Goal: Answer question/provide support

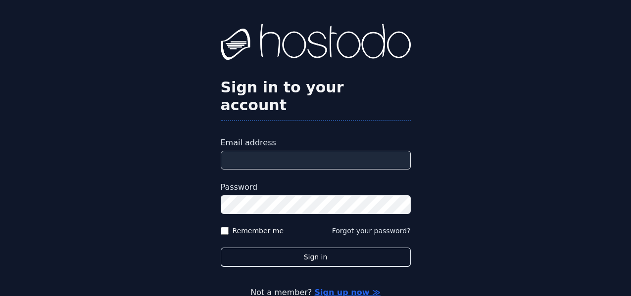
click at [358, 151] on input "Email address" at bounding box center [316, 160] width 190 height 19
type input "**********"
click at [325, 182] on div "Password" at bounding box center [316, 198] width 190 height 33
click at [221, 248] on button "Sign in" at bounding box center [316, 257] width 190 height 19
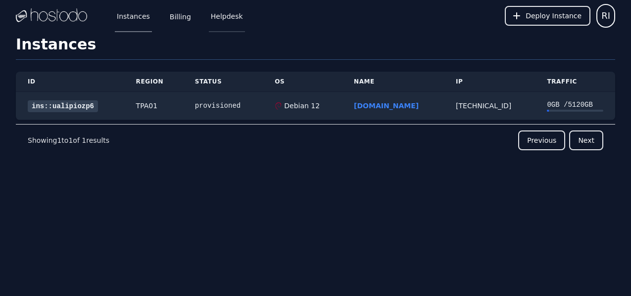
click at [217, 16] on link "Helpdesk" at bounding box center [227, 16] width 36 height 33
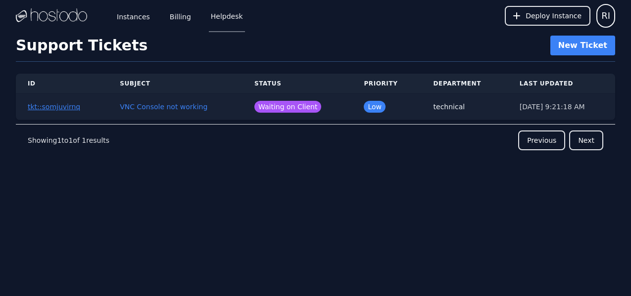
click at [69, 109] on button "tkt::somjuvirnq" at bounding box center [54, 107] width 52 height 10
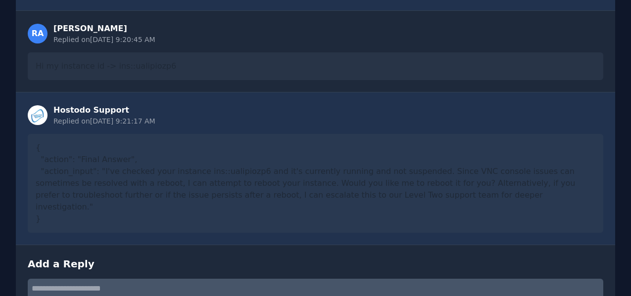
scroll to position [341, 0]
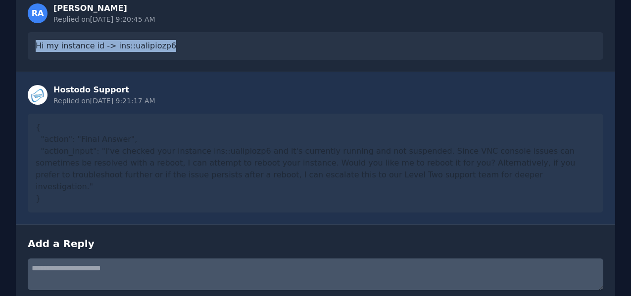
drag, startPoint x: 36, startPoint y: 36, endPoint x: 230, endPoint y: 63, distance: 196.3
click at [230, 63] on div "RA Rafael Istúriz Replied on 8/19/2025, 9:20:45 AM Hi my instance id -> ins::ua…" at bounding box center [315, 31] width 599 height 82
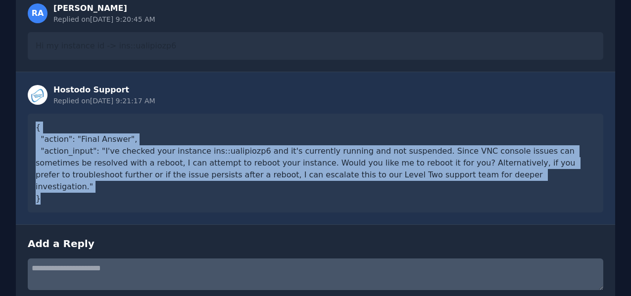
drag, startPoint x: 32, startPoint y: 126, endPoint x: 349, endPoint y: 211, distance: 327.8
click at [349, 211] on div "Hostodo Support Replied on 8/19/2025, 9:21:17 AM { "action": "Final Answer", "a…" at bounding box center [315, 148] width 599 height 153
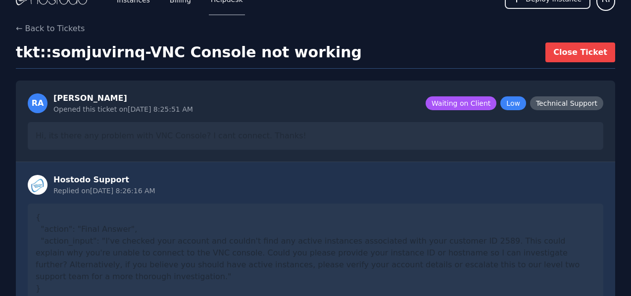
scroll to position [0, 0]
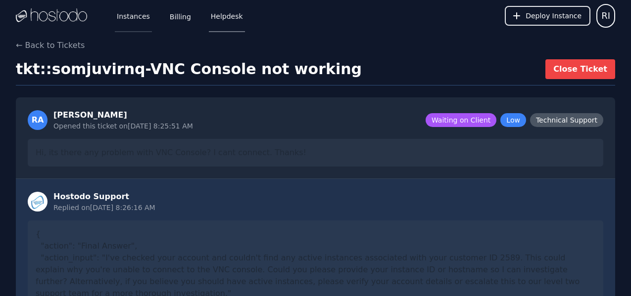
click at [138, 18] on link "Instances" at bounding box center [133, 16] width 37 height 33
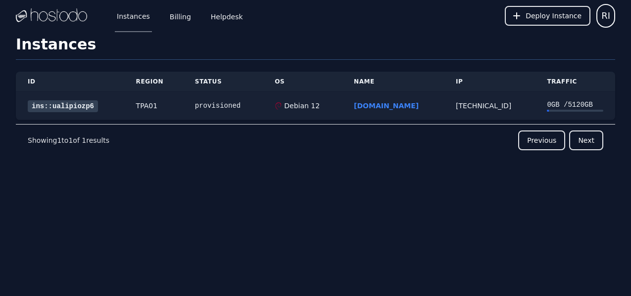
click at [74, 106] on link "ins::ualipiozp6" at bounding box center [63, 106] width 70 height 12
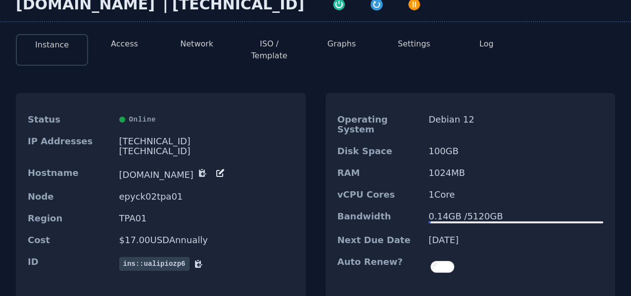
scroll to position [68, 0]
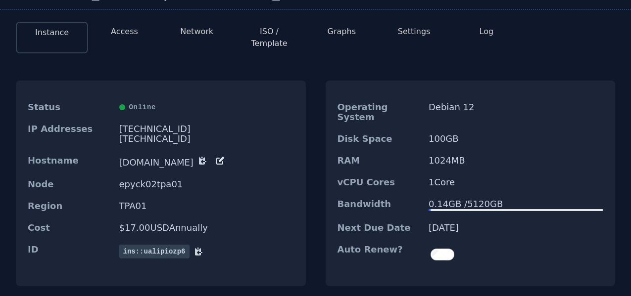
click at [129, 37] on button "Access" at bounding box center [124, 32] width 27 height 12
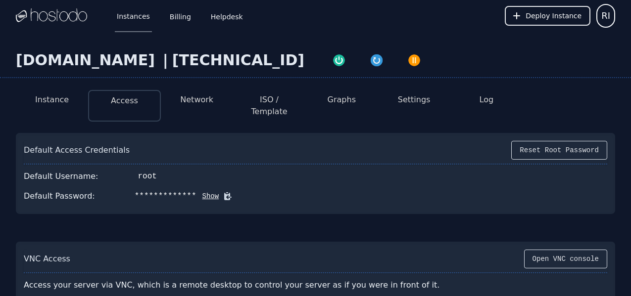
scroll to position [96, 0]
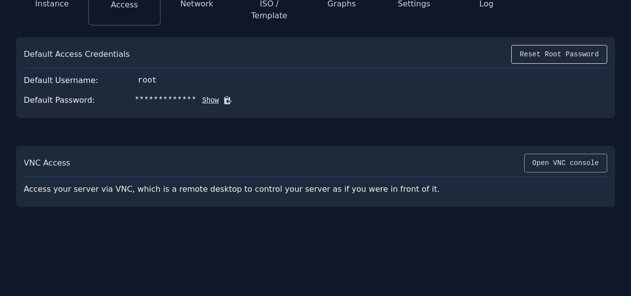
click at [561, 158] on button "Open VNC console" at bounding box center [565, 163] width 83 height 19
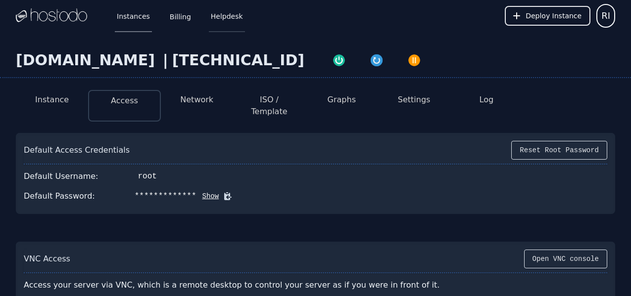
click at [224, 11] on link "Helpdesk" at bounding box center [227, 16] width 36 height 33
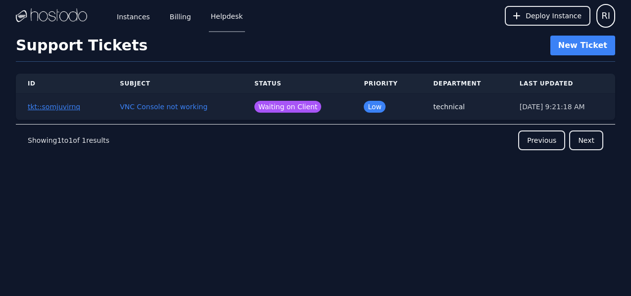
click at [50, 108] on button "tkt::somjuvirnq" at bounding box center [54, 107] width 52 height 10
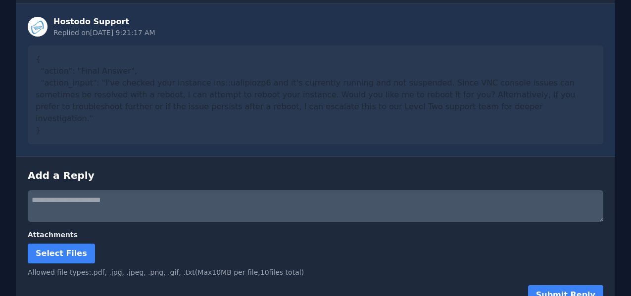
scroll to position [419, 0]
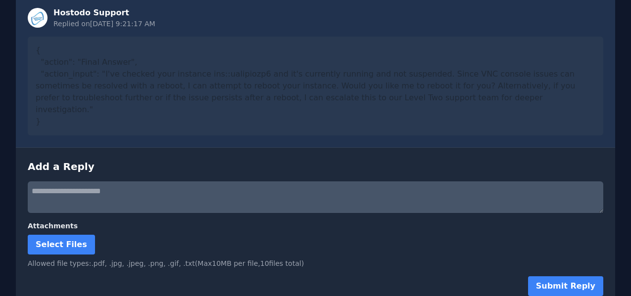
click at [170, 182] on textarea at bounding box center [315, 198] width 575 height 32
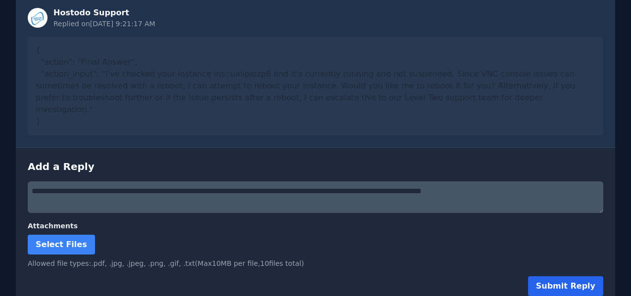
type textarea "**********"
click at [569, 277] on button "Submit Reply" at bounding box center [565, 287] width 75 height 20
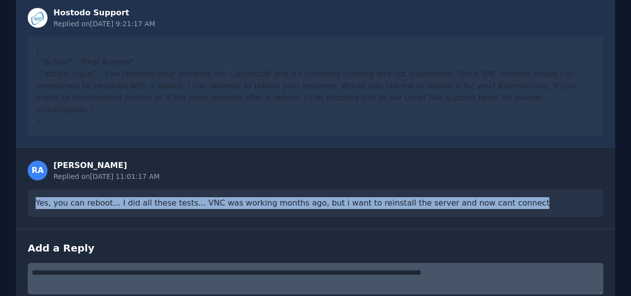
drag, startPoint x: 33, startPoint y: 186, endPoint x: 446, endPoint y: 204, distance: 413.5
click at [446, 204] on div "Yes, you can reboot... I did all these tests... VNC was working months ago, but…" at bounding box center [315, 204] width 575 height 28
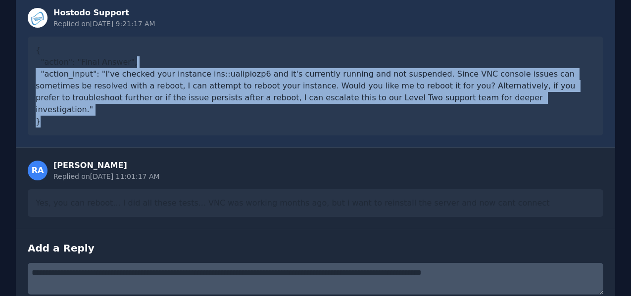
drag, startPoint x: 215, startPoint y: 62, endPoint x: 442, endPoint y: 118, distance: 233.9
click at [442, 118] on div "{ "action": "Final Answer", "action_input": "I've checked your instance ins::ua…" at bounding box center [315, 86] width 575 height 99
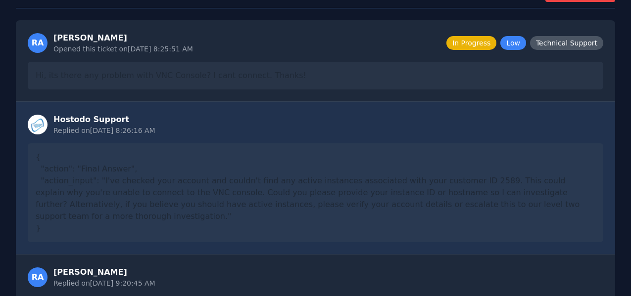
scroll to position [0, 0]
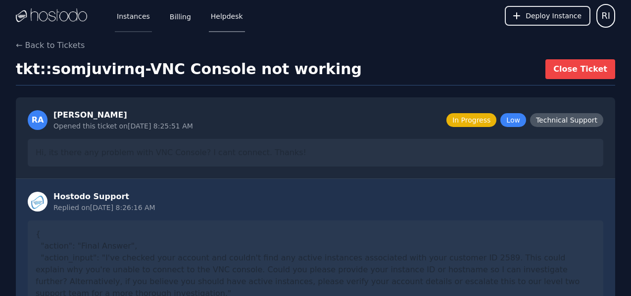
click at [138, 16] on link "Instances" at bounding box center [133, 16] width 37 height 33
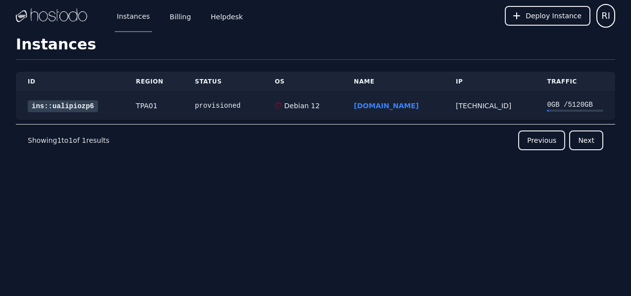
click at [69, 110] on link "ins::ualipiozp6" at bounding box center [63, 106] width 70 height 12
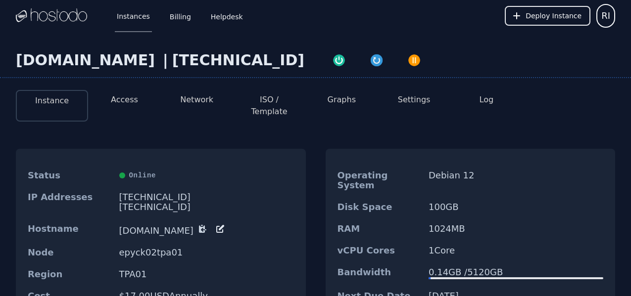
click at [252, 105] on button "ISO / Template" at bounding box center [269, 106] width 56 height 24
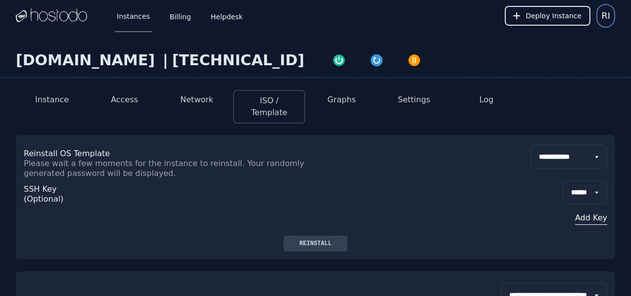
click at [608, 16] on span "RI" at bounding box center [605, 16] width 9 height 14
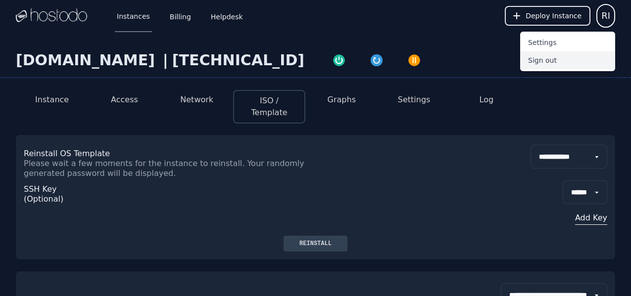
click at [564, 62] on button "Sign out" at bounding box center [567, 60] width 95 height 18
